Goal: Download file/media

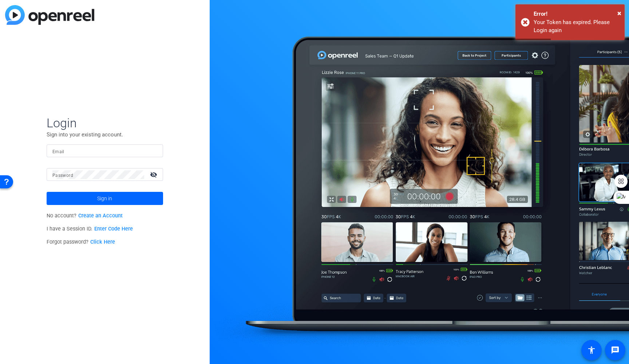
type input "[EMAIL_ADDRESS][PERSON_NAME][DOMAIN_NAME]"
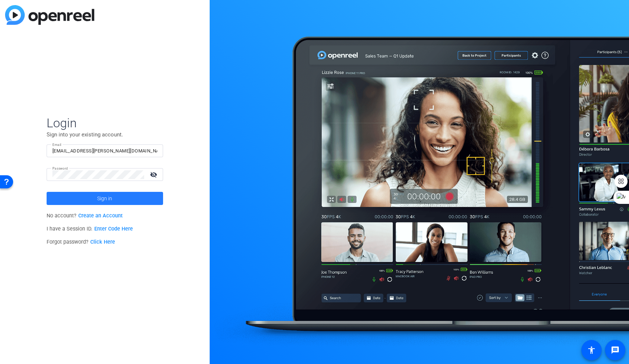
click at [157, 201] on span at bounding box center [105, 197] width 117 height 17
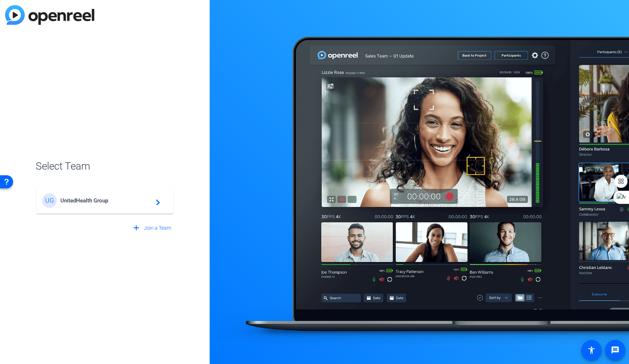
click at [159, 198] on mat-icon "navigate_next" at bounding box center [156, 200] width 9 height 9
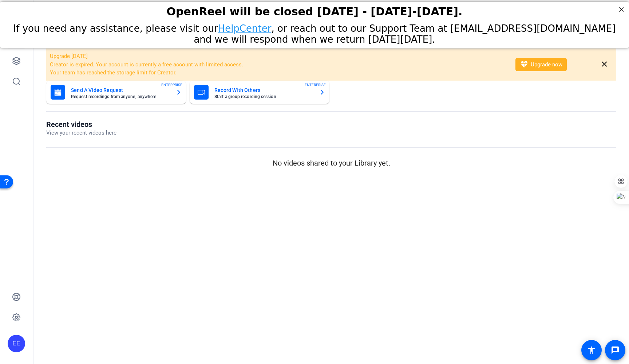
click at [175, 94] on div "Send A Video Request Request recordings from anyone, anywhere ENTERPRISE" at bounding box center [116, 92] width 131 height 15
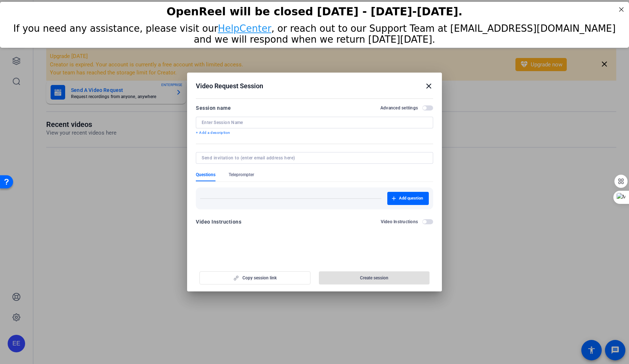
click at [435, 85] on h2 "Video Request Session close" at bounding box center [314, 84] width 255 height 24
click at [429, 89] on mat-icon "close" at bounding box center [429, 86] width 9 height 9
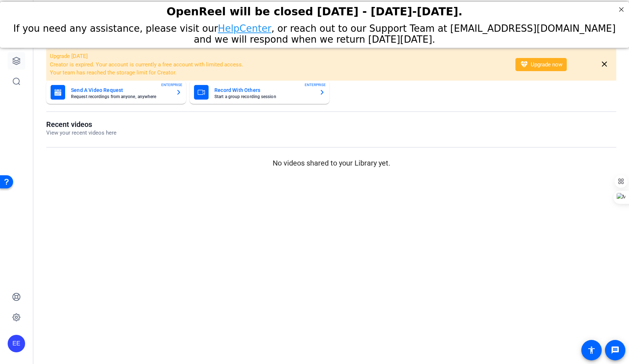
click at [22, 61] on link at bounding box center [16, 60] width 17 height 17
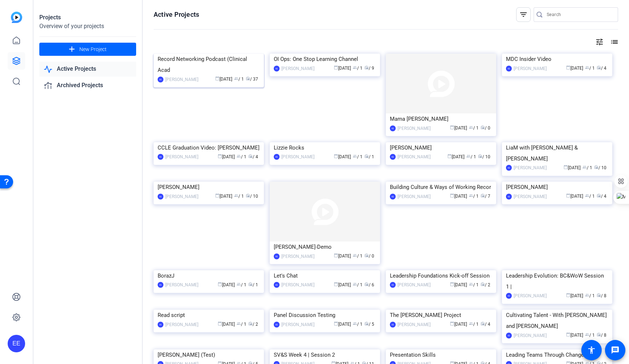
click at [193, 54] on img at bounding box center [209, 54] width 110 height 0
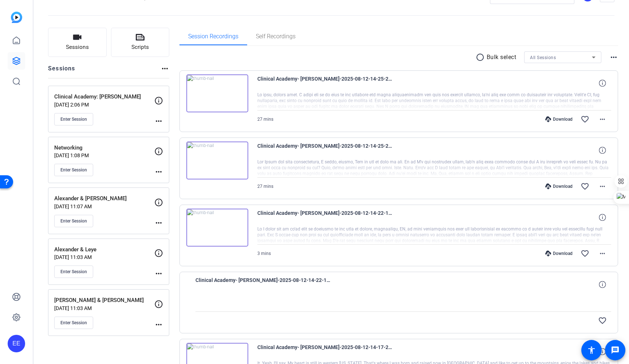
scroll to position [25, 0]
click at [585, 118] on mat-icon "favorite_border" at bounding box center [585, 119] width 9 height 9
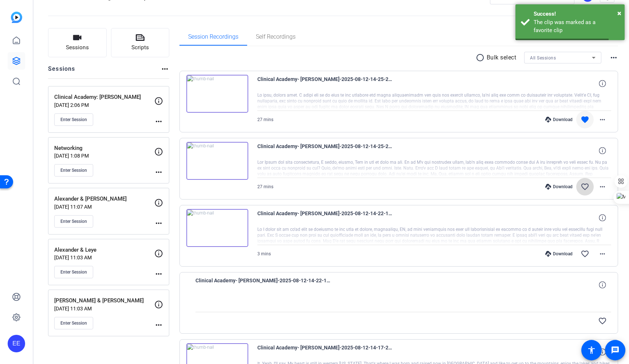
click at [587, 188] on mat-icon "favorite_border" at bounding box center [585, 186] width 9 height 9
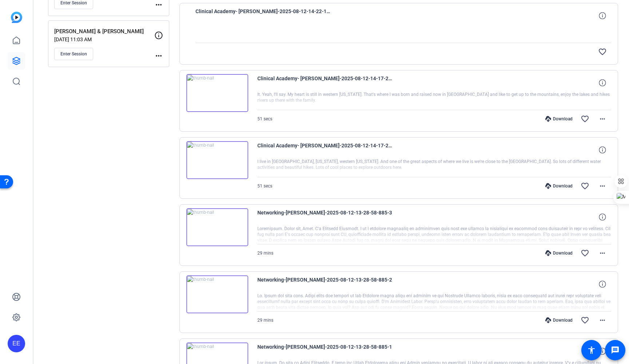
scroll to position [298, 0]
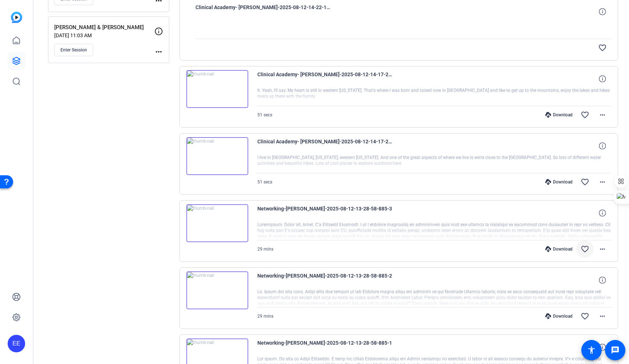
click at [586, 248] on mat-icon "favorite_border" at bounding box center [585, 248] width 9 height 9
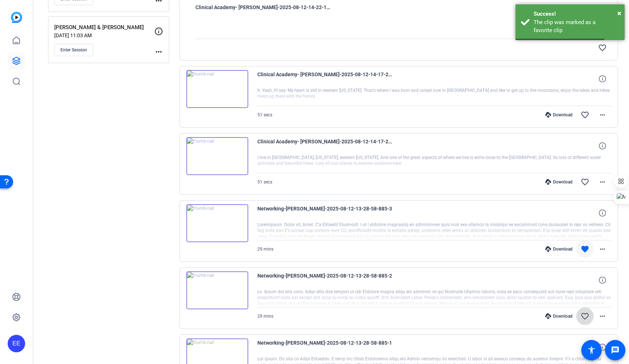
click at [584, 315] on mat-icon "favorite_border" at bounding box center [585, 315] width 9 height 9
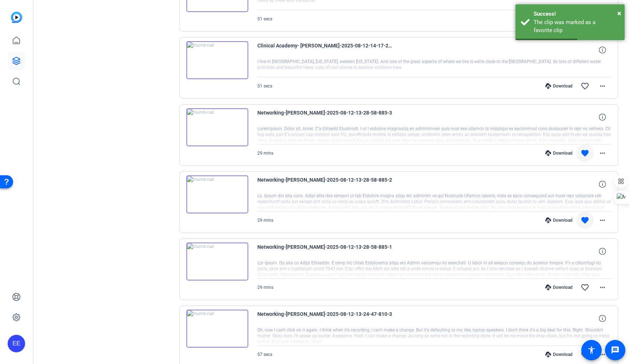
scroll to position [394, 0]
click at [586, 287] on mat-icon "favorite_border" at bounding box center [585, 286] width 9 height 9
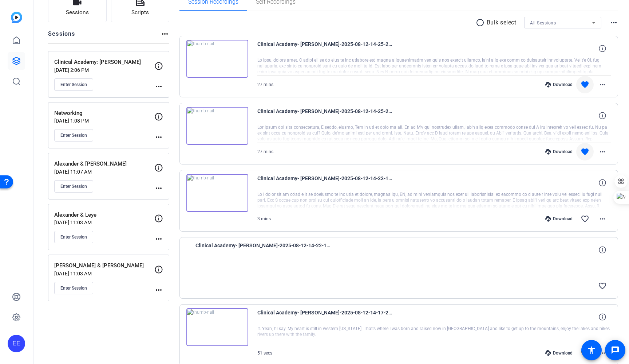
scroll to position [46, 0]
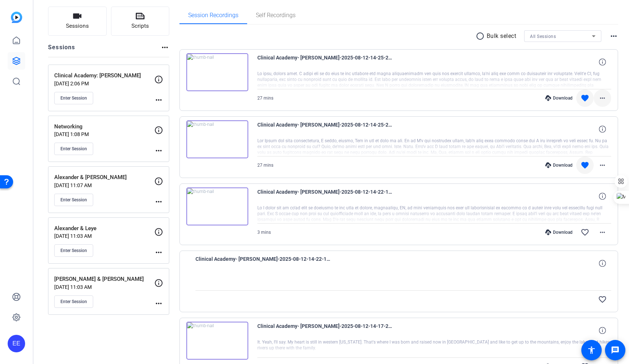
click at [602, 97] on mat-icon "more_horiz" at bounding box center [602, 98] width 9 height 9
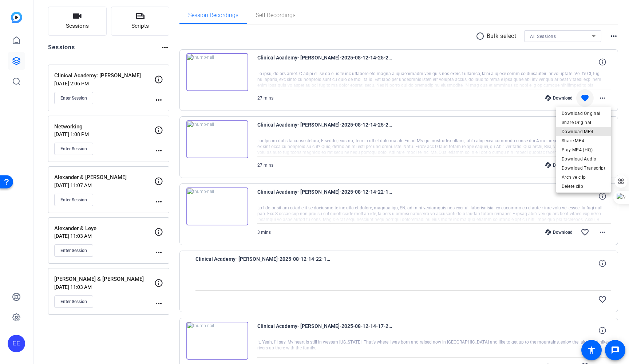
drag, startPoint x: 592, startPoint y: 129, endPoint x: 529, endPoint y: 125, distance: 63.2
click at [530, 125] on div "Download Original Share Original Download MP4 Share MP4 Play MP4 (HQ) Download …" at bounding box center [314, 182] width 629 height 364
click at [595, 159] on span "Download Audio" at bounding box center [584, 158] width 44 height 9
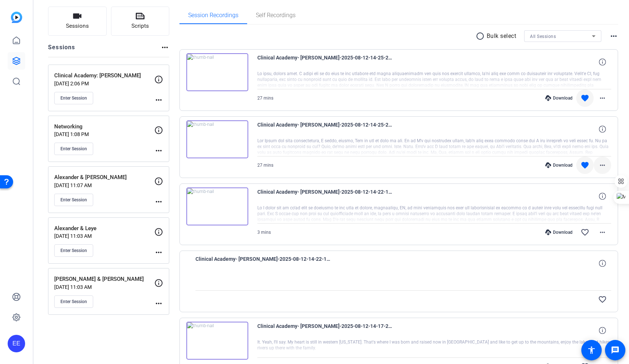
click at [603, 164] on mat-icon "more_horiz" at bounding box center [602, 165] width 9 height 9
click at [593, 227] on span "Download Audio" at bounding box center [584, 225] width 44 height 9
click at [602, 98] on mat-icon "more_horiz" at bounding box center [602, 98] width 9 height 9
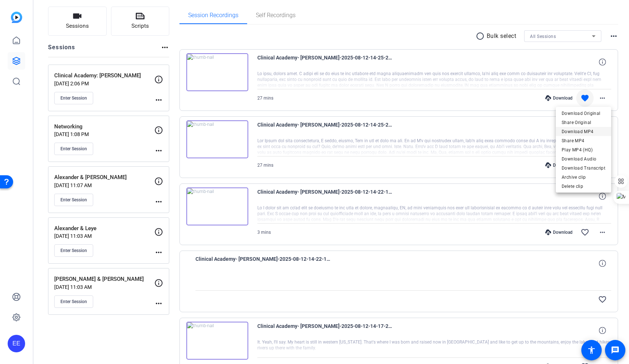
click at [592, 134] on span "Download MP4" at bounding box center [584, 131] width 44 height 9
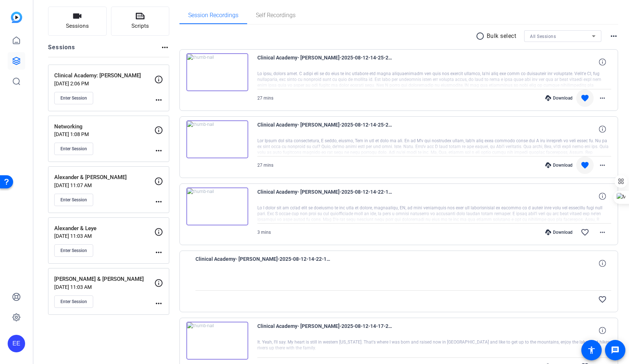
click at [602, 164] on mat-icon "more_horiz" at bounding box center [602, 165] width 9 height 9
click at [583, 199] on span "Download MP4" at bounding box center [584, 198] width 44 height 9
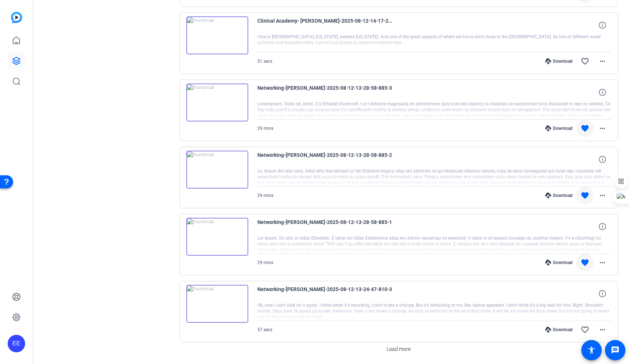
scroll to position [419, 0]
click at [605, 130] on mat-icon "more_horiz" at bounding box center [602, 127] width 9 height 9
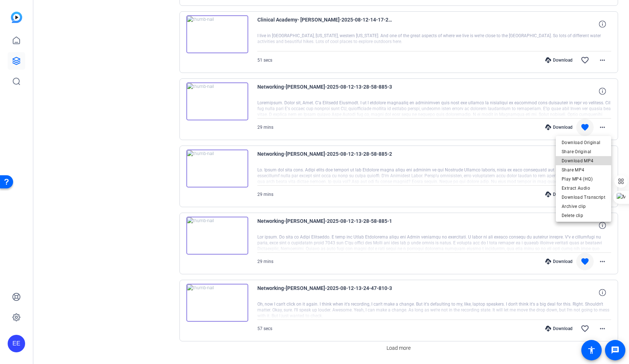
click at [595, 161] on span "Download MP4" at bounding box center [584, 160] width 44 height 9
click at [623, 239] on div "Sessions Scripts Sessions more_horiz Clinical Academy: [PERSON_NAME] [DATE] 2:0…" at bounding box center [332, 5] width 596 height 762
click at [603, 196] on mat-icon "more_horiz" at bounding box center [602, 194] width 9 height 9
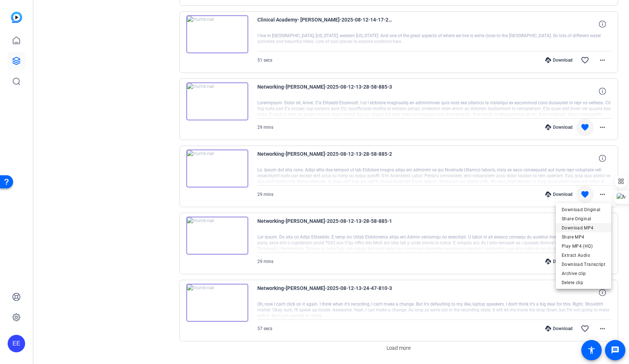
click at [590, 227] on span "Download MP4" at bounding box center [584, 227] width 44 height 9
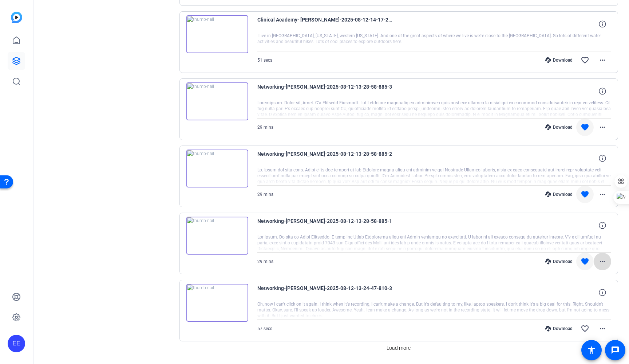
click at [604, 259] on mat-icon "more_horiz" at bounding box center [602, 261] width 9 height 9
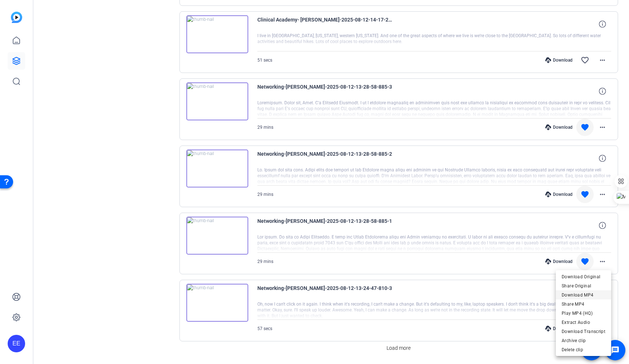
click at [592, 295] on span "Download MP4" at bounding box center [584, 294] width 44 height 9
